Goal: Information Seeking & Learning: Find specific page/section

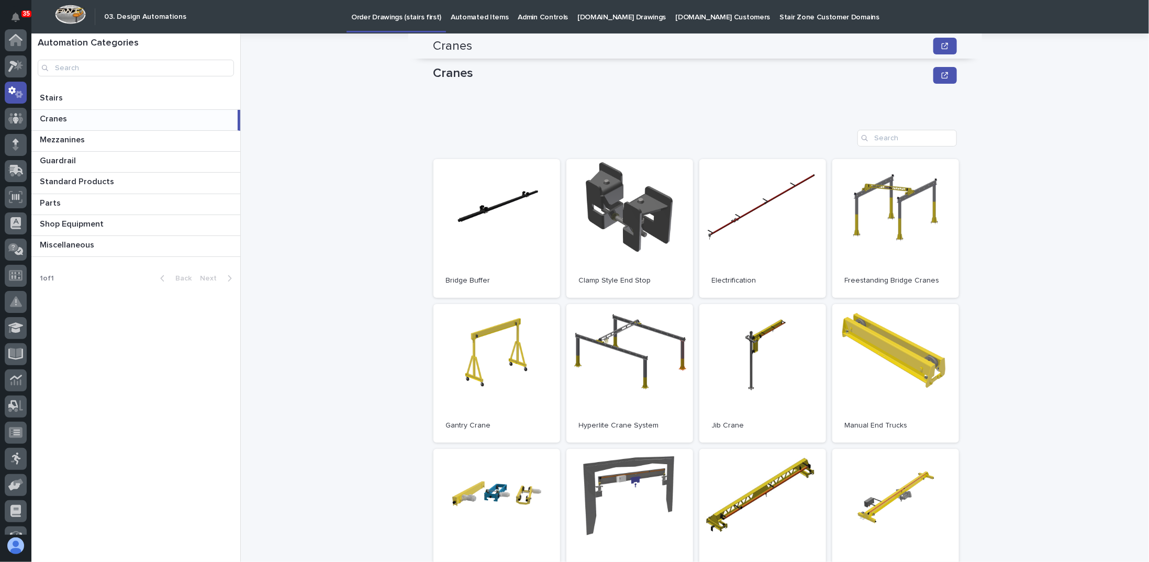
scroll to position [105, 0]
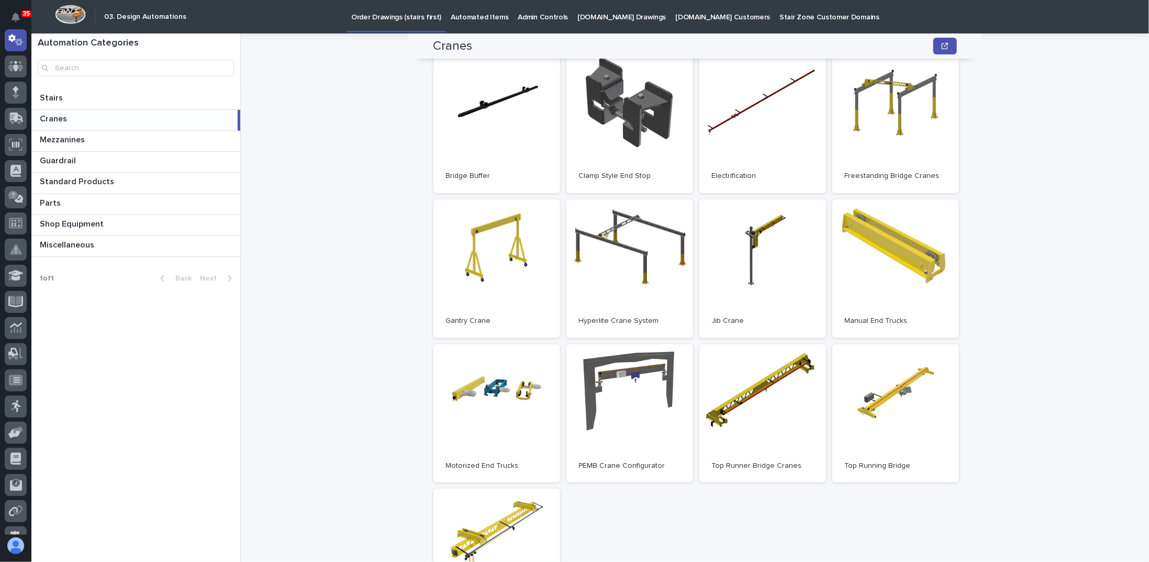
click at [1012, 94] on div "Cranes Cranes Sorry, there was an error saving your record. Please try again. P…" at bounding box center [701, 298] width 896 height 529
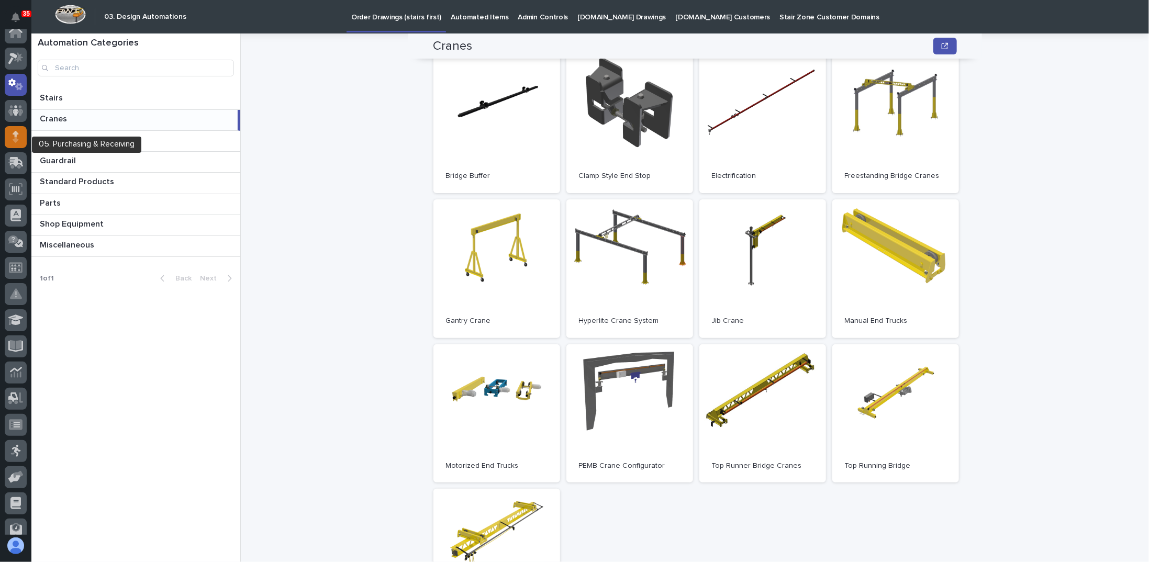
scroll to position [0, 0]
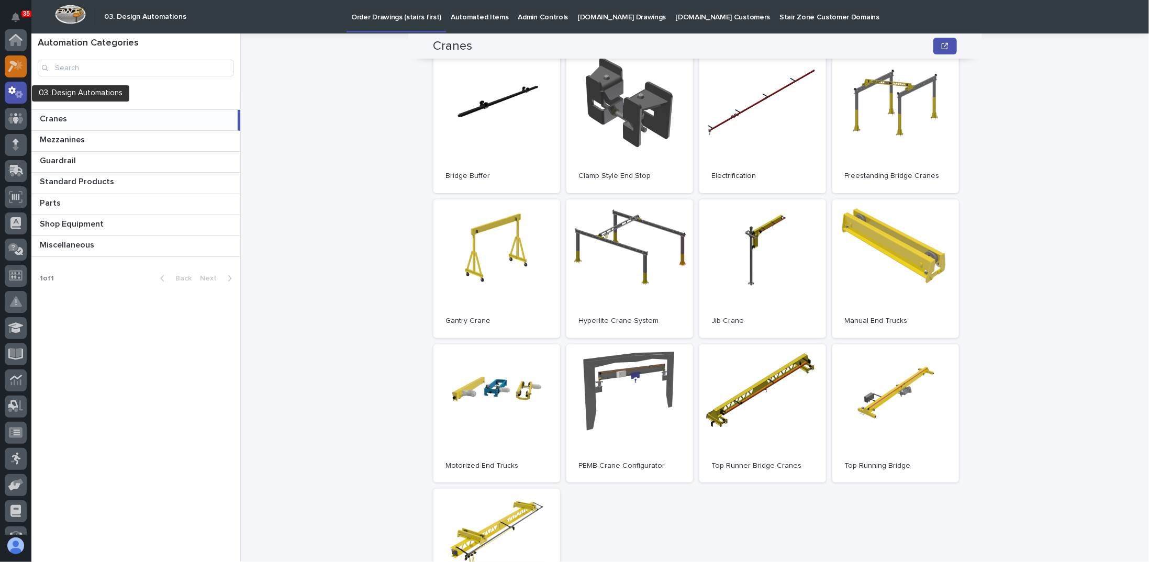
click at [19, 67] on icon at bounding box center [18, 65] width 9 height 10
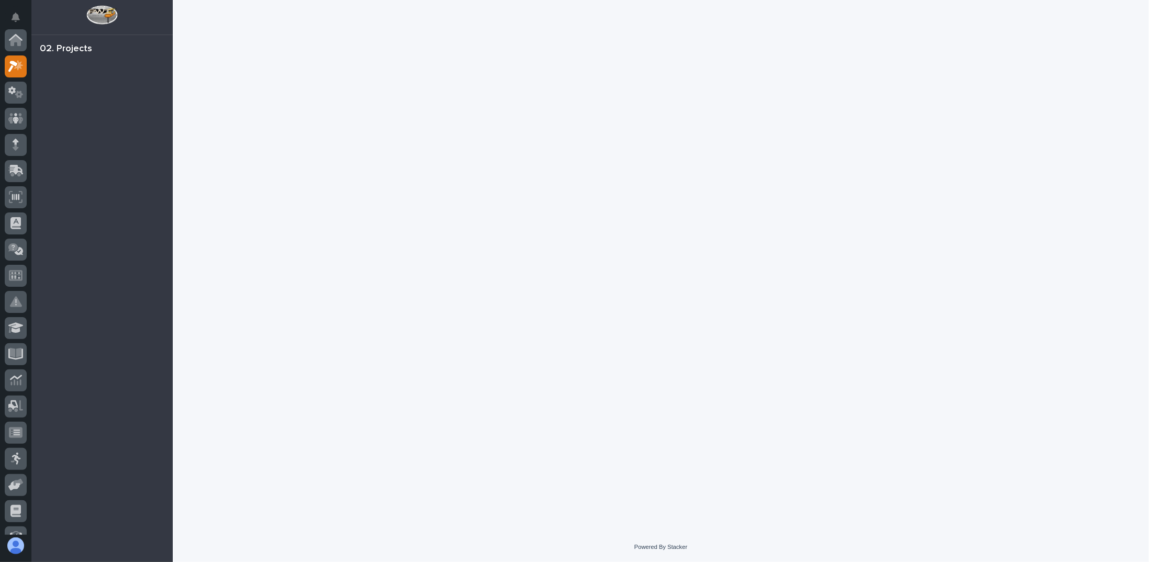
scroll to position [26, 0]
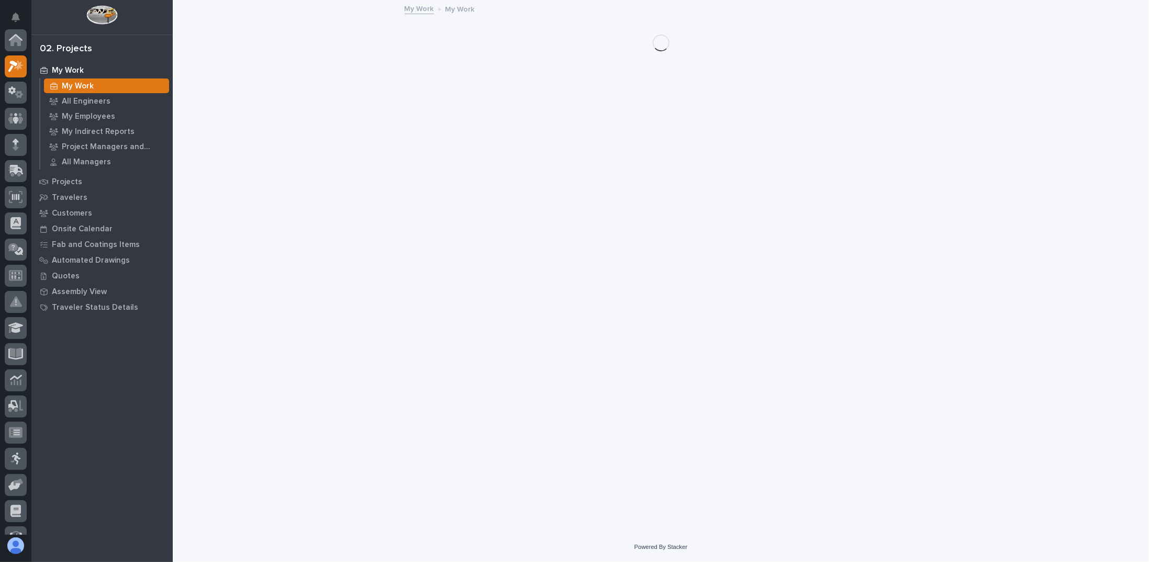
scroll to position [26, 0]
click at [102, 100] on p "All Engineers" at bounding box center [86, 101] width 49 height 9
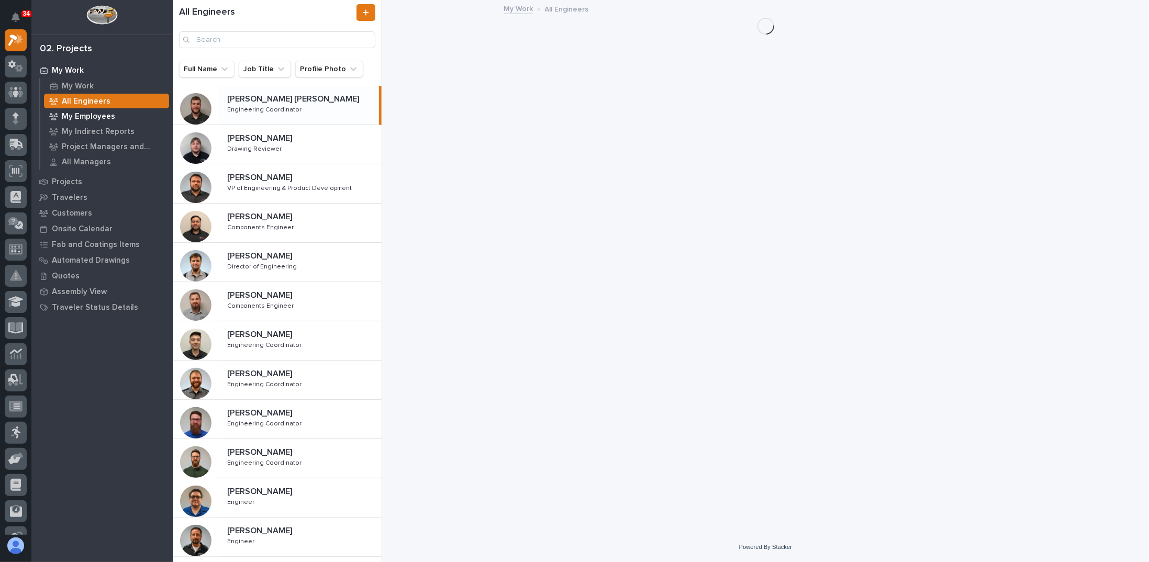
click at [98, 115] on p "My Employees" at bounding box center [88, 116] width 53 height 9
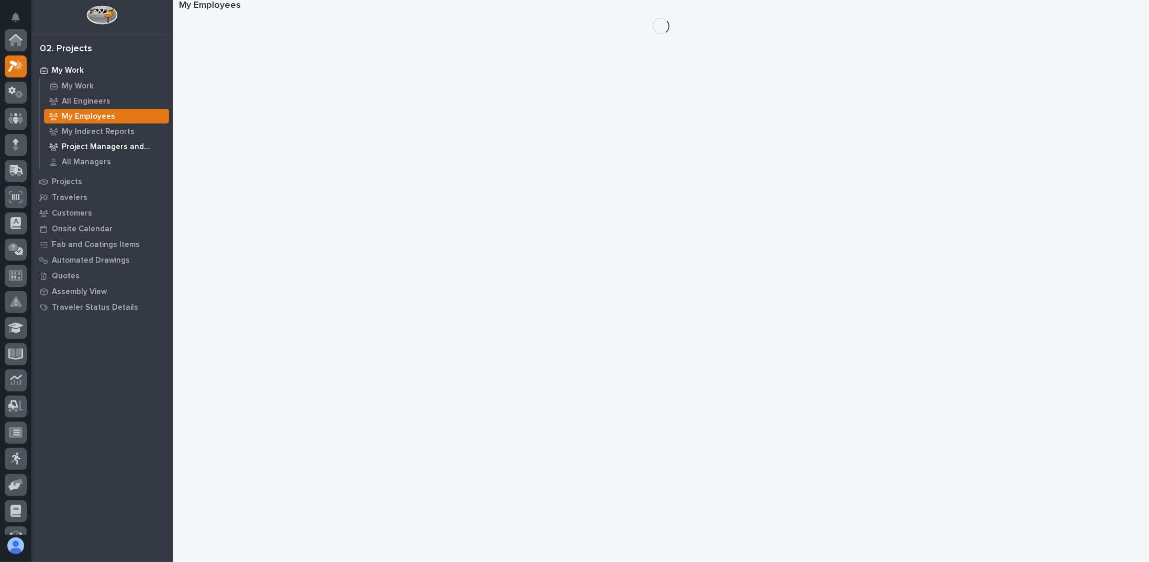
scroll to position [26, 0]
click at [96, 132] on p "My Indirect Reports" at bounding box center [98, 131] width 73 height 9
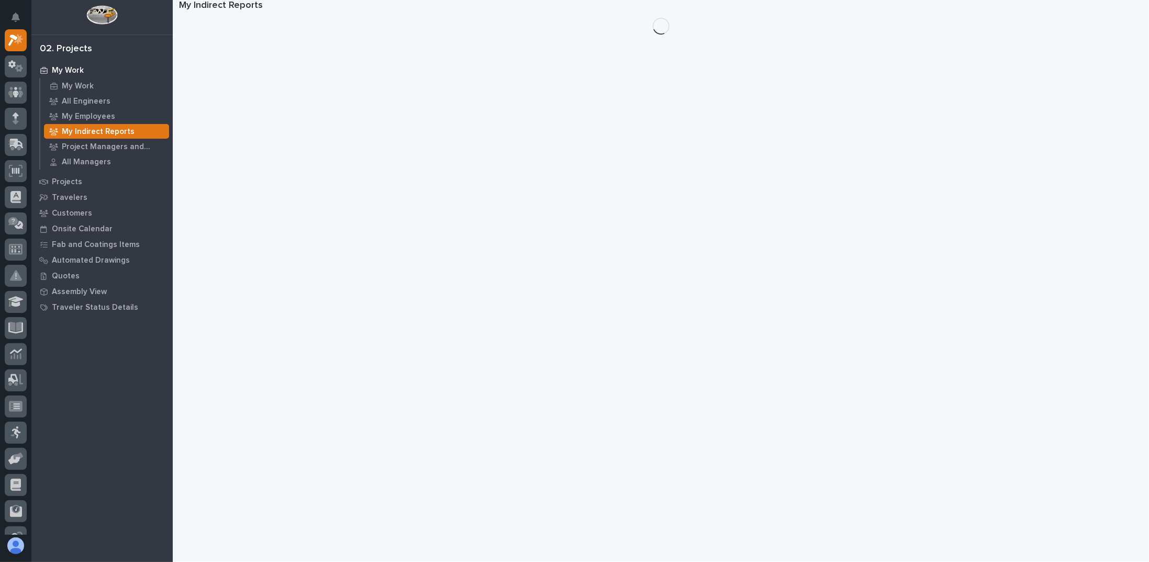
click at [98, 150] on p "Project Managers and Engineers" at bounding box center [113, 146] width 103 height 9
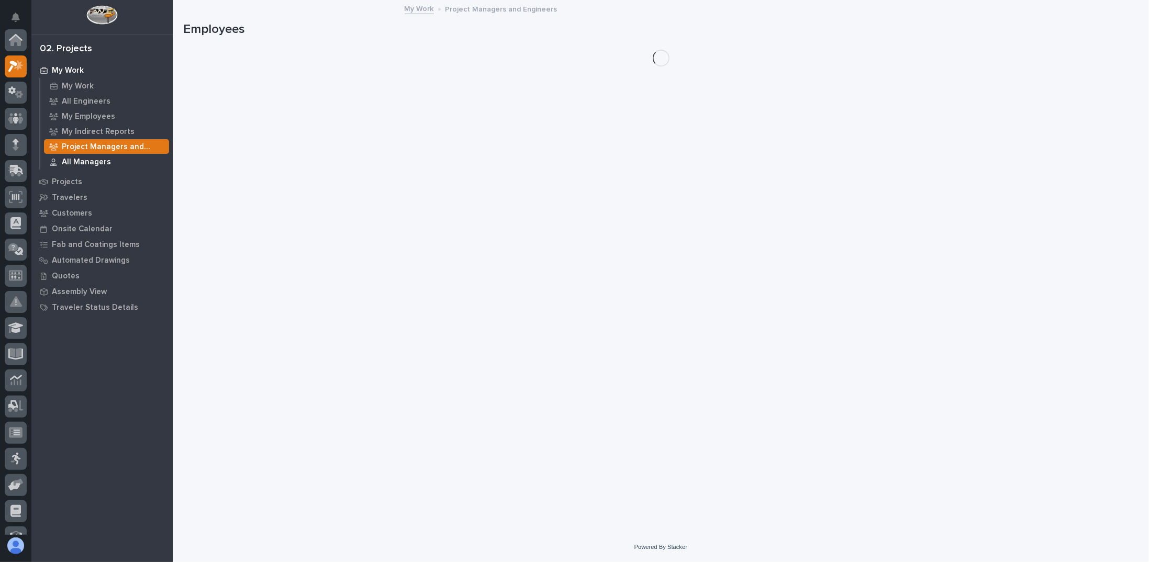
scroll to position [26, 0]
click at [94, 161] on p "All Managers" at bounding box center [86, 162] width 49 height 9
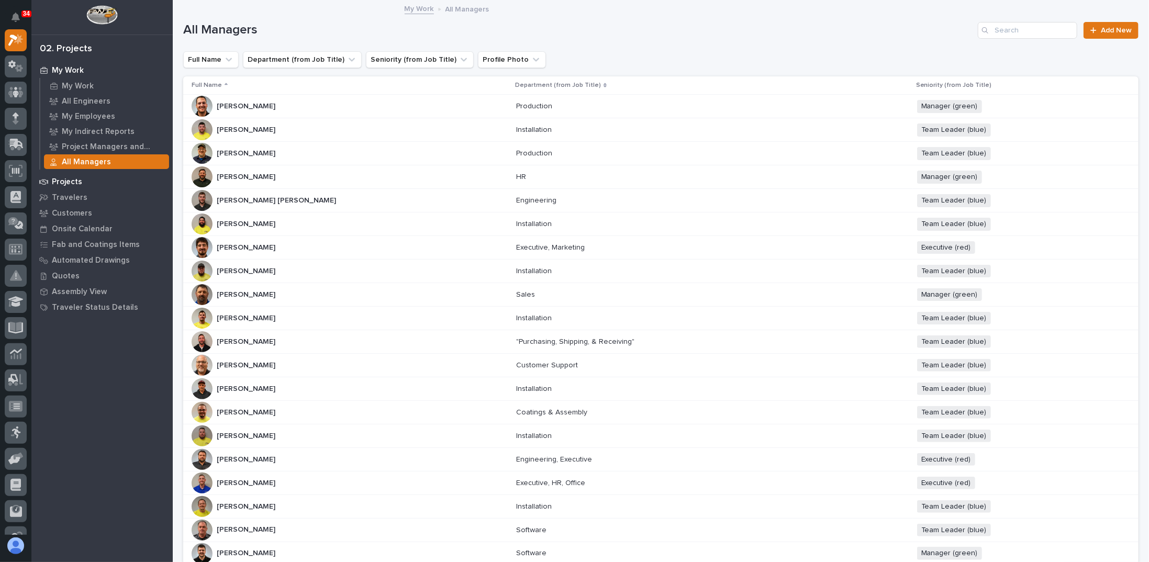
click at [65, 179] on p "Projects" at bounding box center [67, 182] width 30 height 9
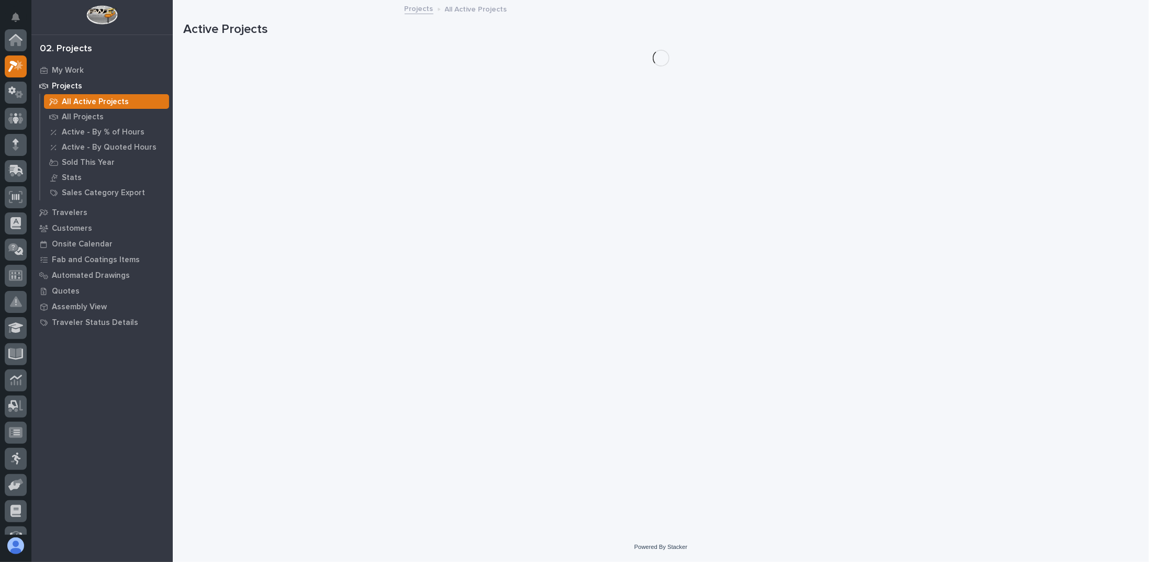
scroll to position [26, 0]
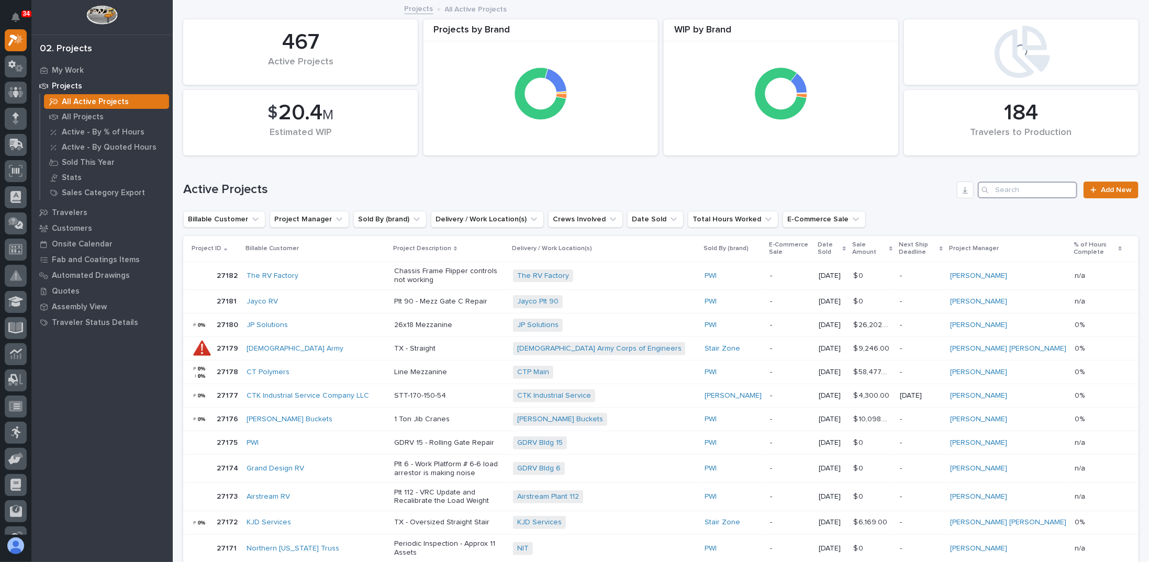
click at [1006, 193] on input "Search" at bounding box center [1027, 190] width 99 height 17
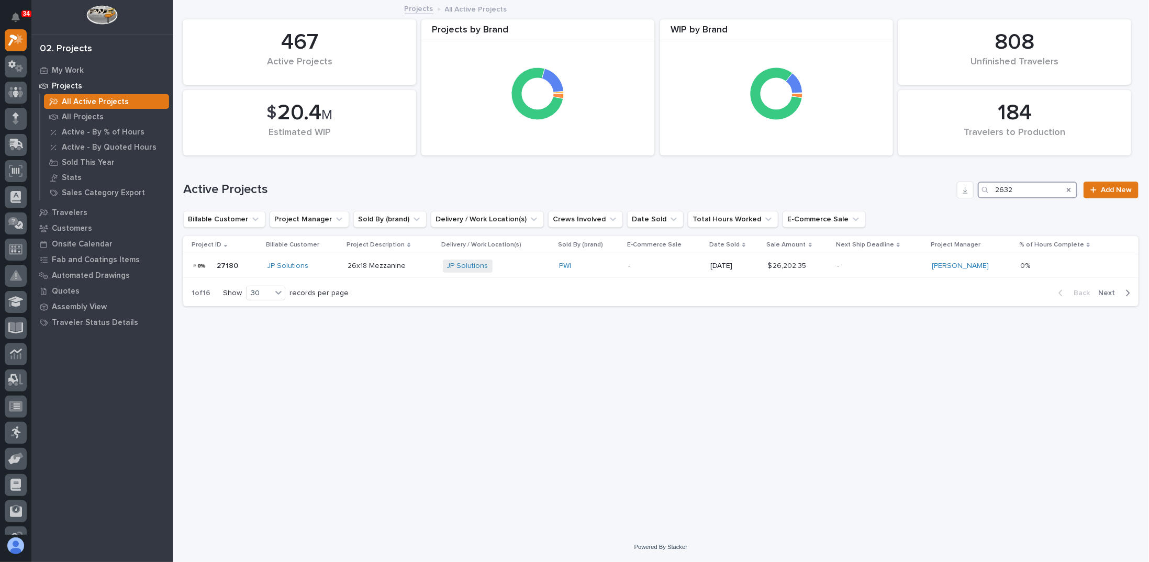
type input "26321"
click at [580, 275] on td "PWI" at bounding box center [608, 266] width 67 height 24
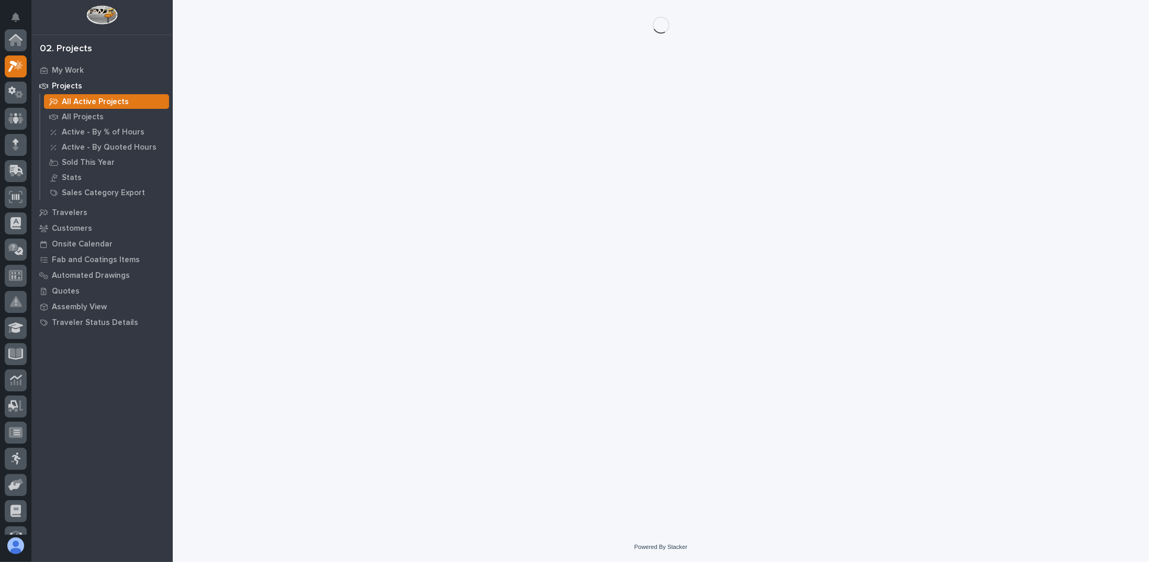
scroll to position [26, 0]
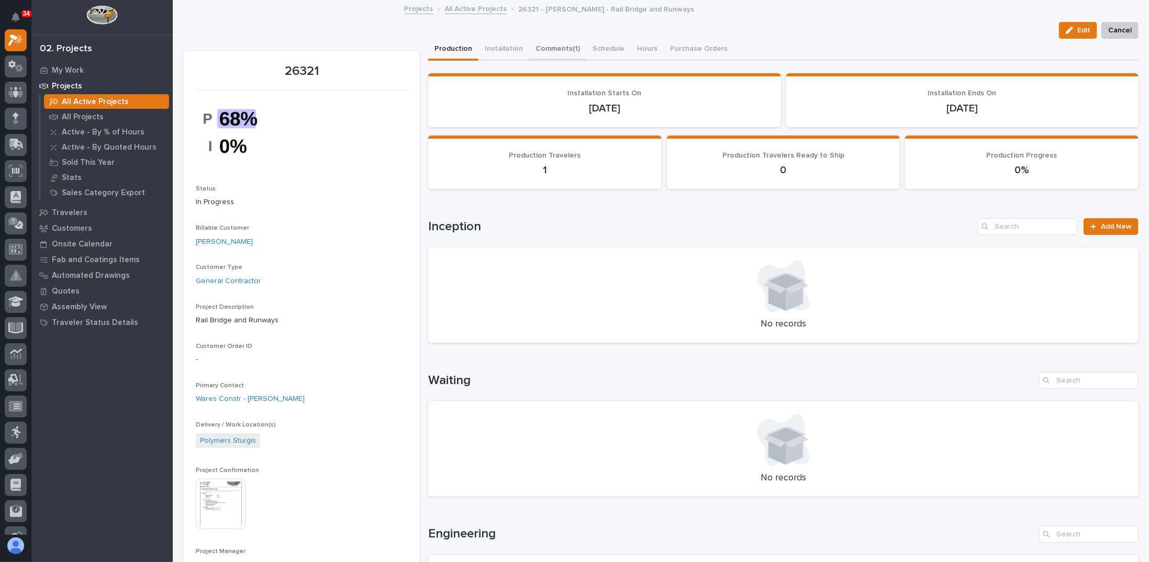
click at [548, 46] on button "Comments (1)" at bounding box center [557, 50] width 57 height 22
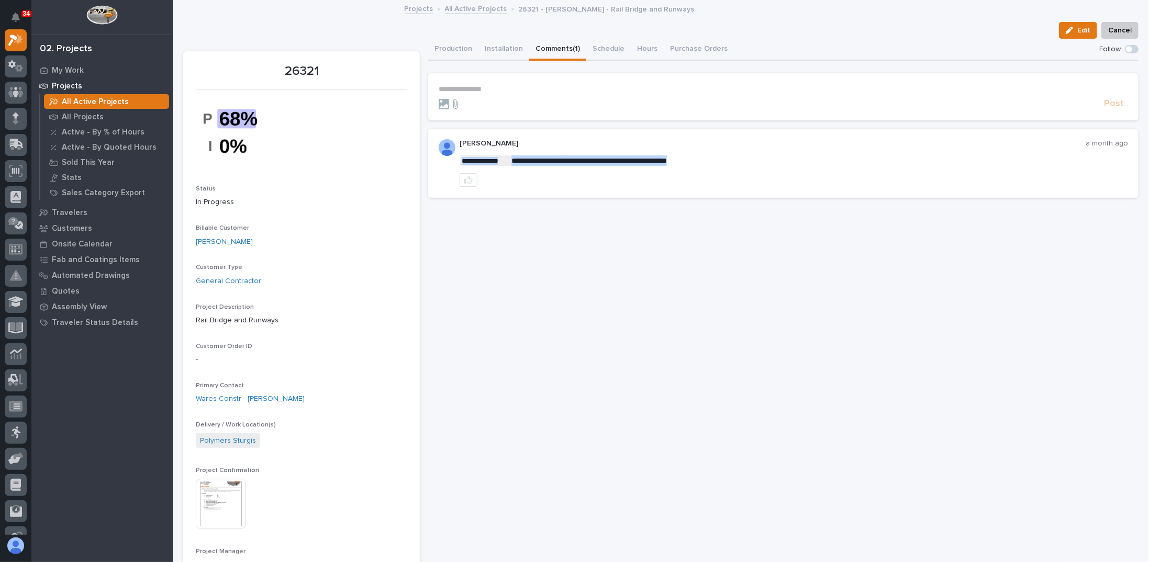
drag, startPoint x: 515, startPoint y: 160, endPoint x: 702, endPoint y: 162, distance: 187.0
click at [685, 191] on div "**********" at bounding box center [783, 163] width 711 height 69
click at [502, 44] on button "Installation" at bounding box center [504, 50] width 51 height 22
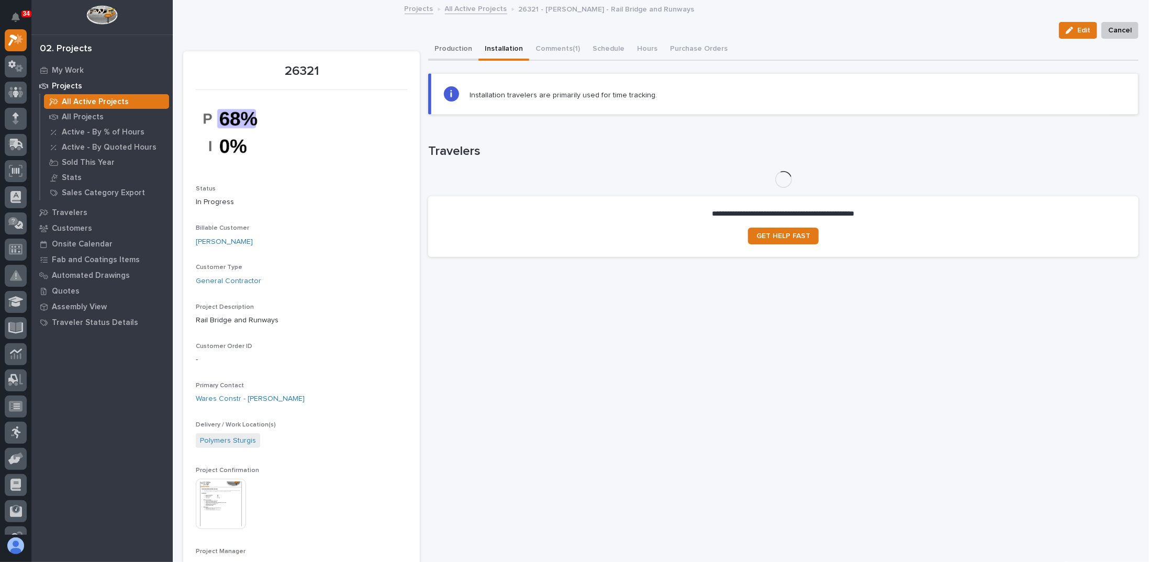
click at [455, 46] on button "Production" at bounding box center [453, 50] width 50 height 22
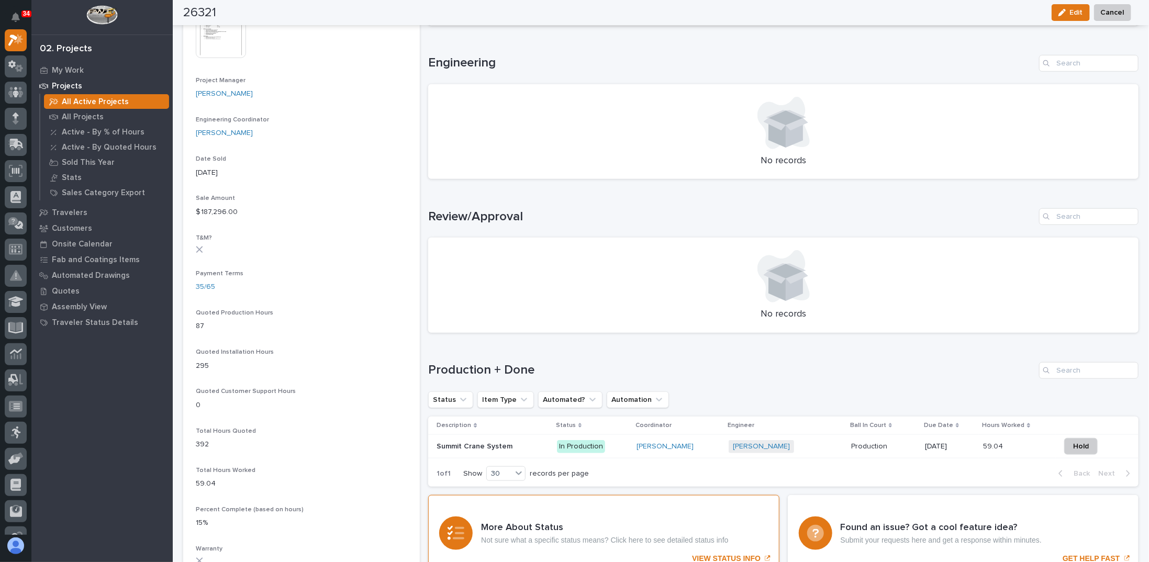
scroll to position [681, 0]
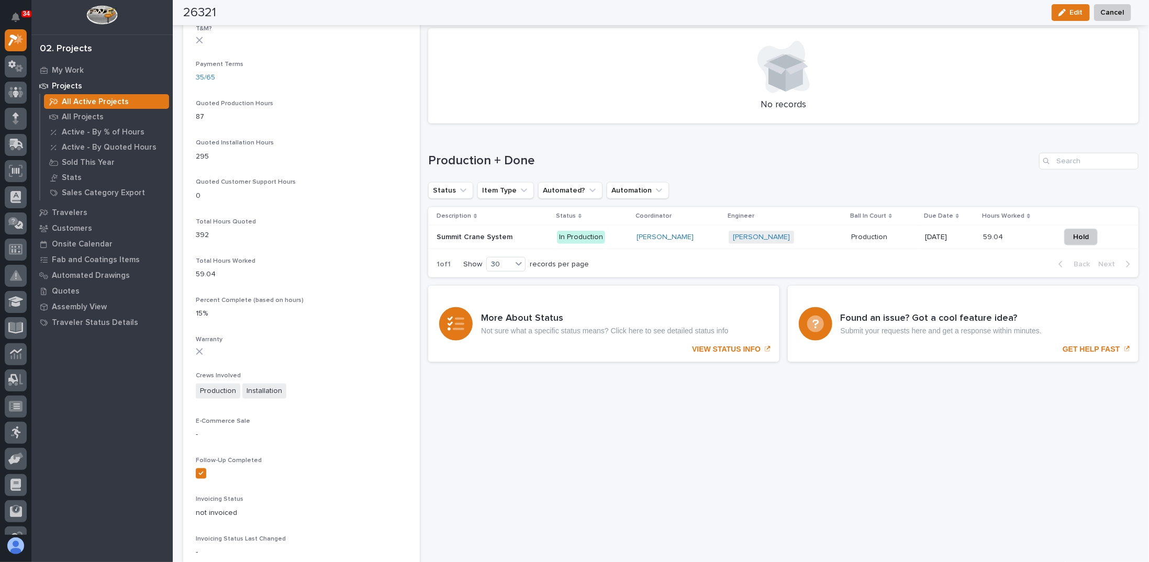
click at [526, 239] on p at bounding box center [493, 237] width 112 height 9
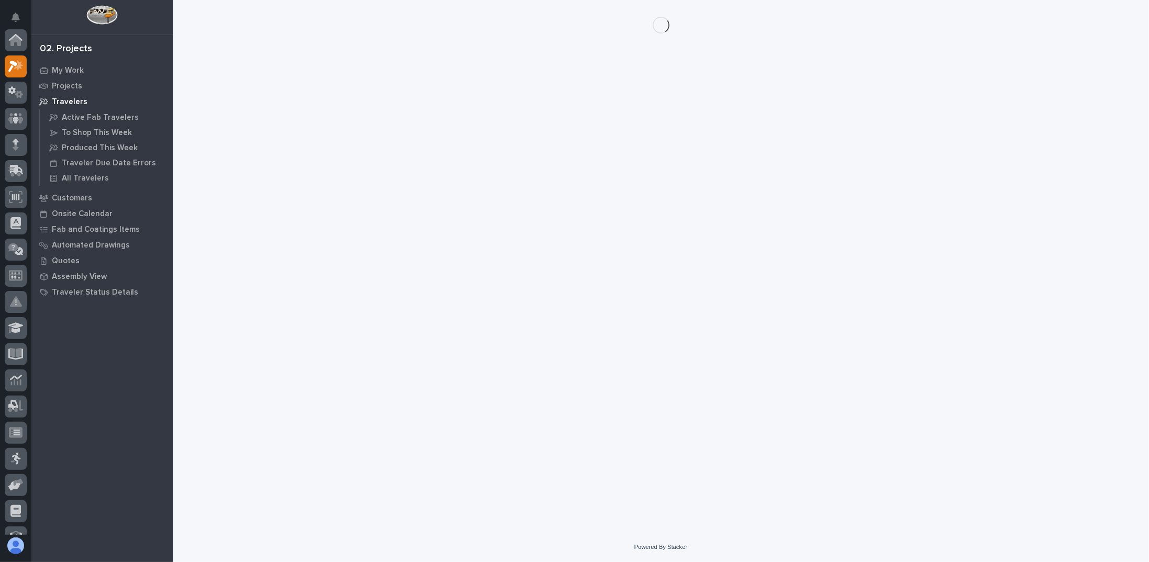
scroll to position [26, 0]
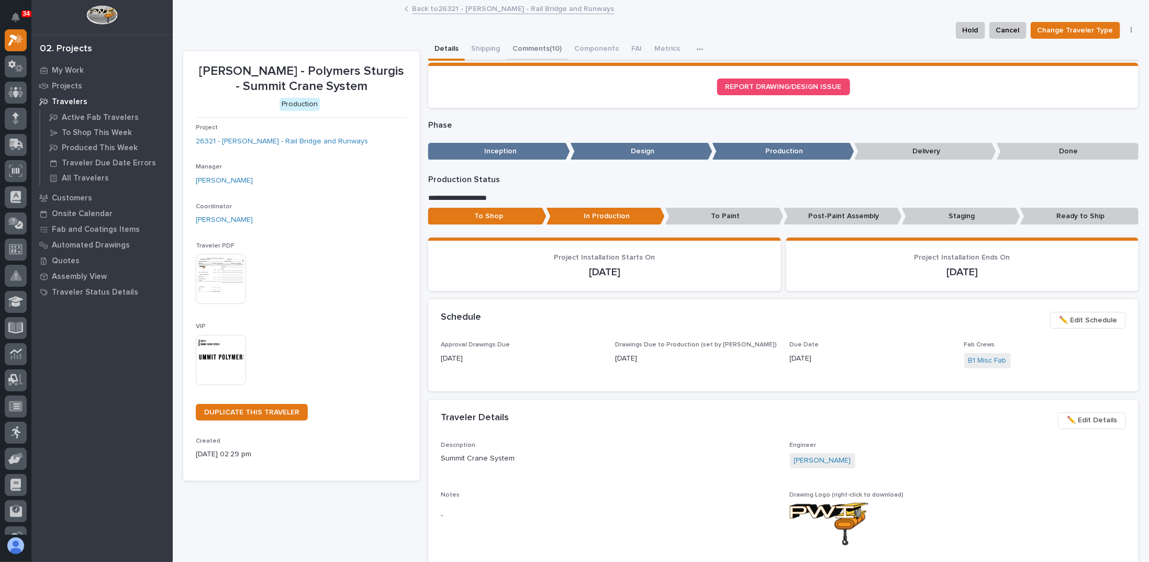
click at [532, 46] on button "Comments (10)" at bounding box center [537, 50] width 62 height 22
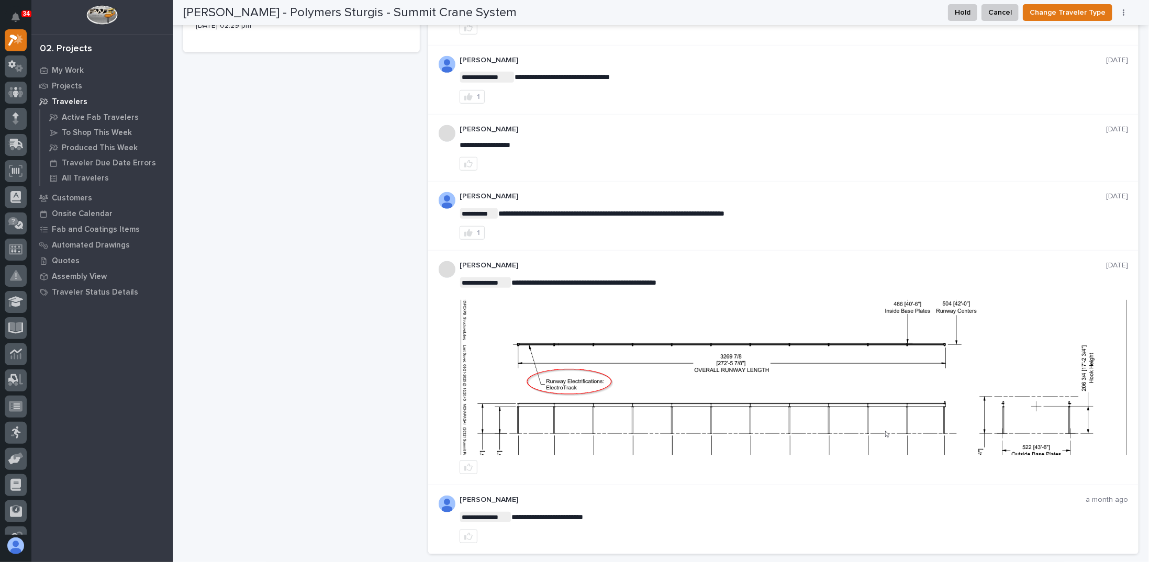
scroll to position [399, 0]
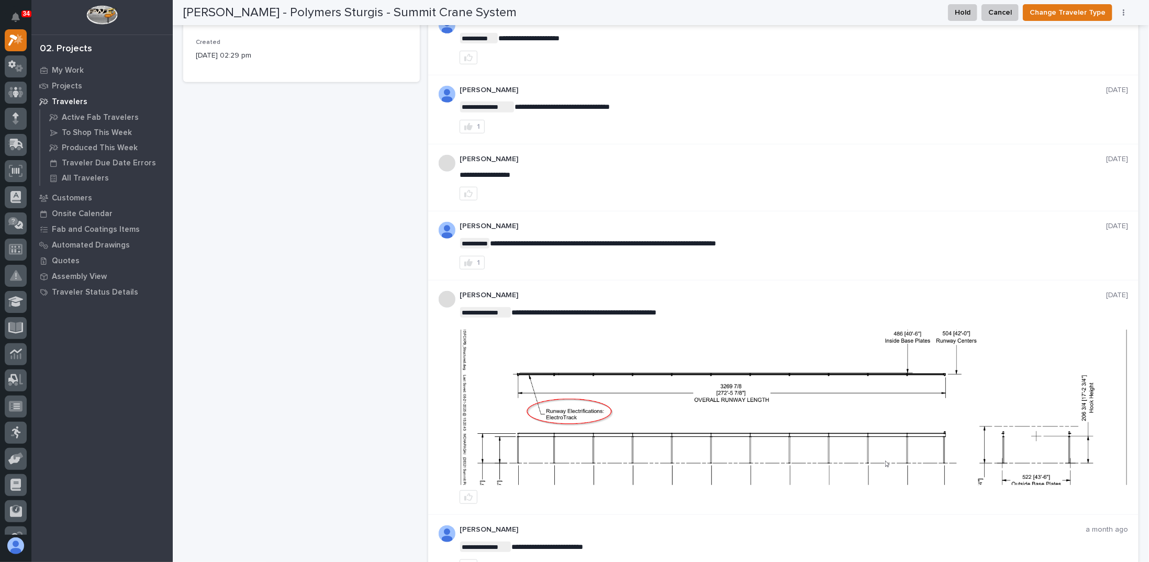
drag, startPoint x: 508, startPoint y: 239, endPoint x: 690, endPoint y: 247, distance: 181.9
drag, startPoint x: 673, startPoint y: 239, endPoint x: 728, endPoint y: 235, distance: 54.6
click at [728, 238] on p "**********" at bounding box center [794, 243] width 669 height 10
click at [685, 204] on div "**********" at bounding box center [783, 179] width 711 height 68
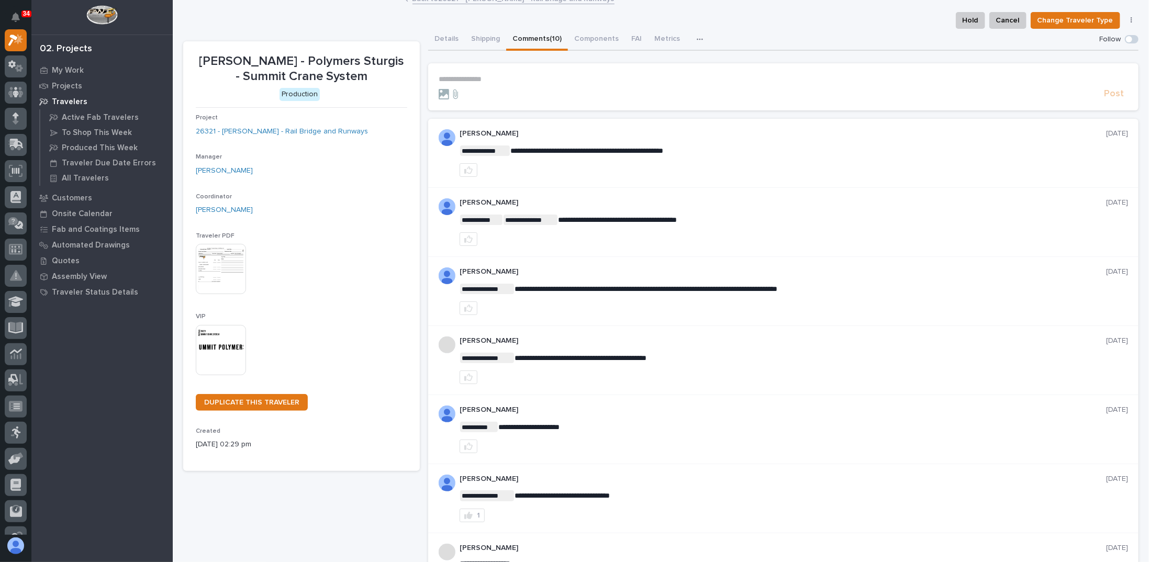
scroll to position [0, 0]
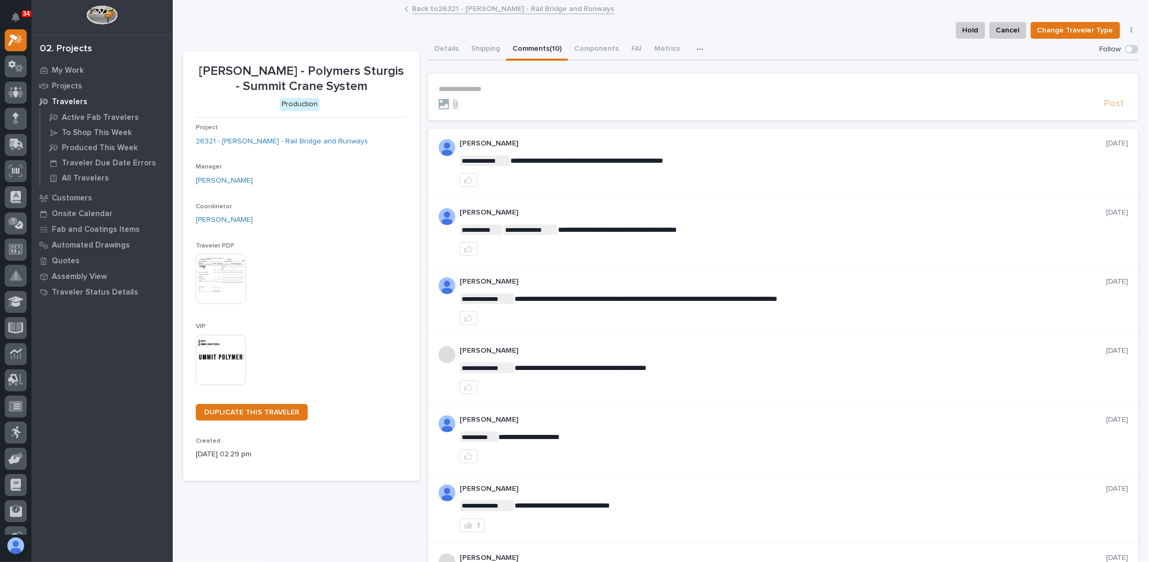
click at [571, 200] on div "**********" at bounding box center [783, 232] width 711 height 69
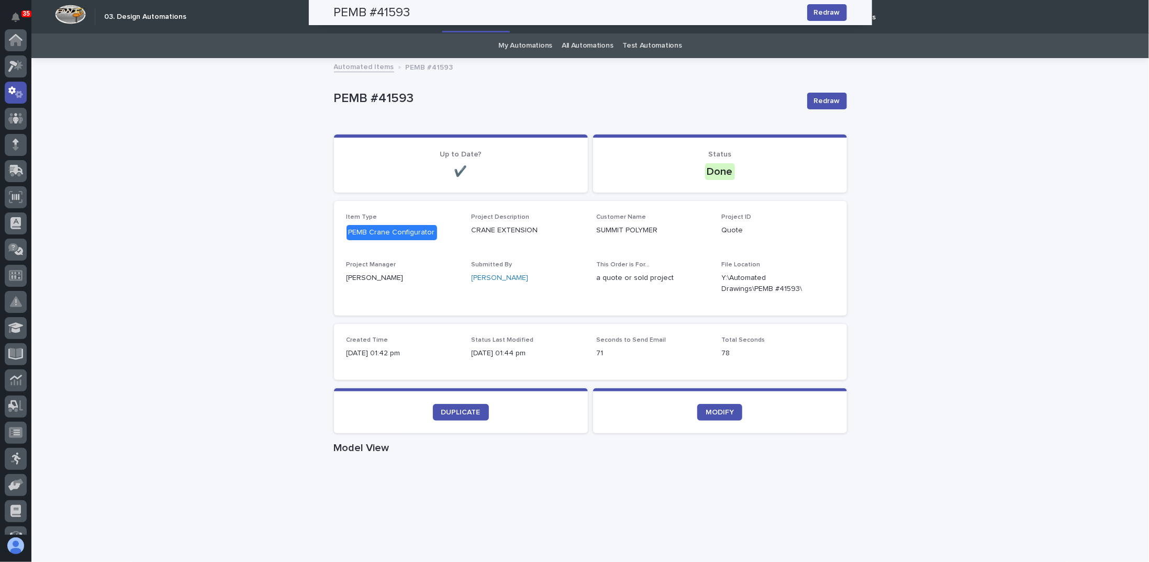
scroll to position [52, 0]
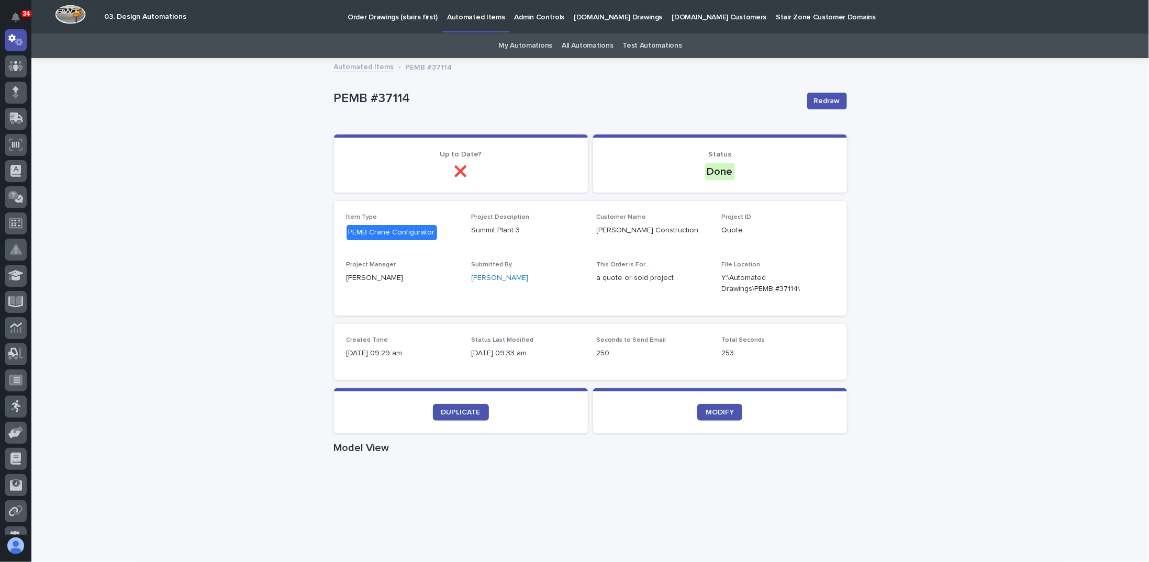
click at [513, 264] on p "Submitted By" at bounding box center [528, 264] width 113 height 7
